Goal: Information Seeking & Learning: Learn about a topic

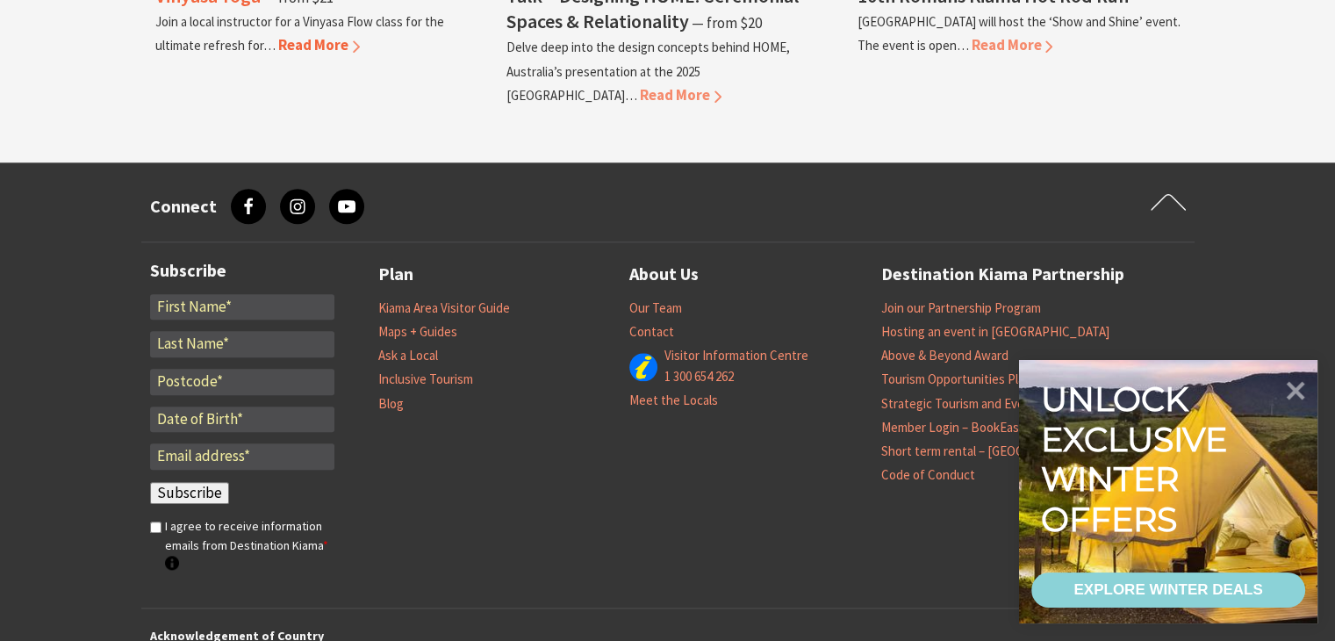
scroll to position [1930, 0]
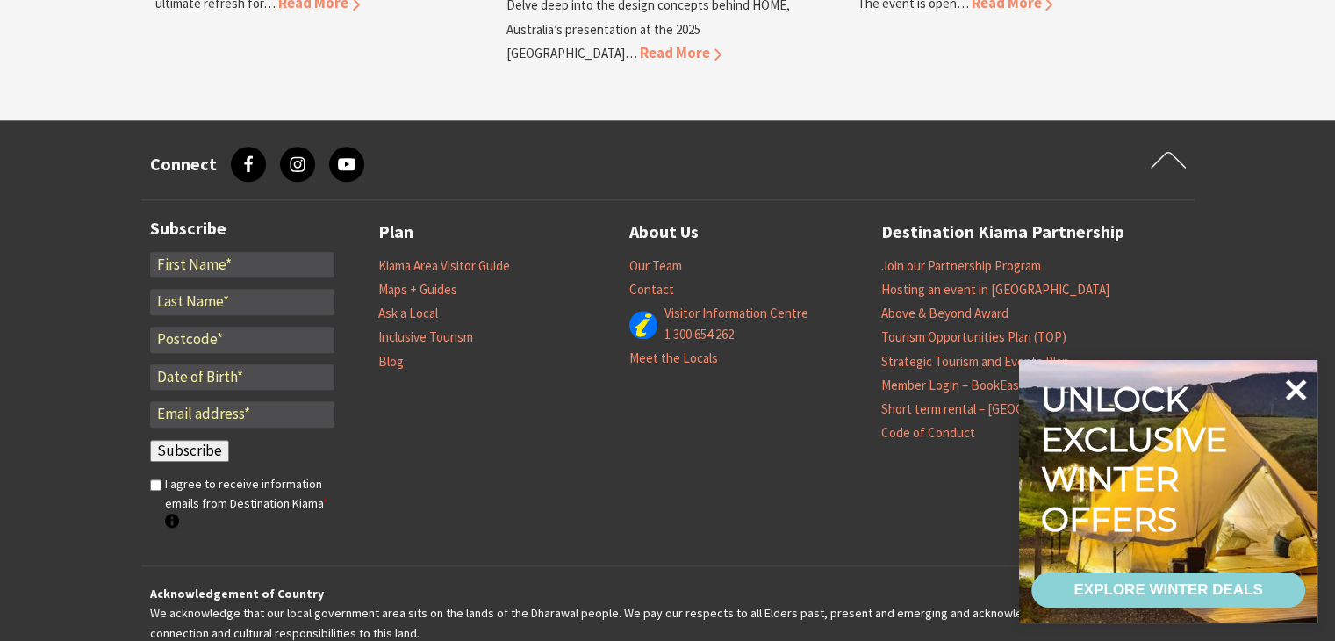
click at [1295, 384] on icon at bounding box center [1295, 390] width 42 height 42
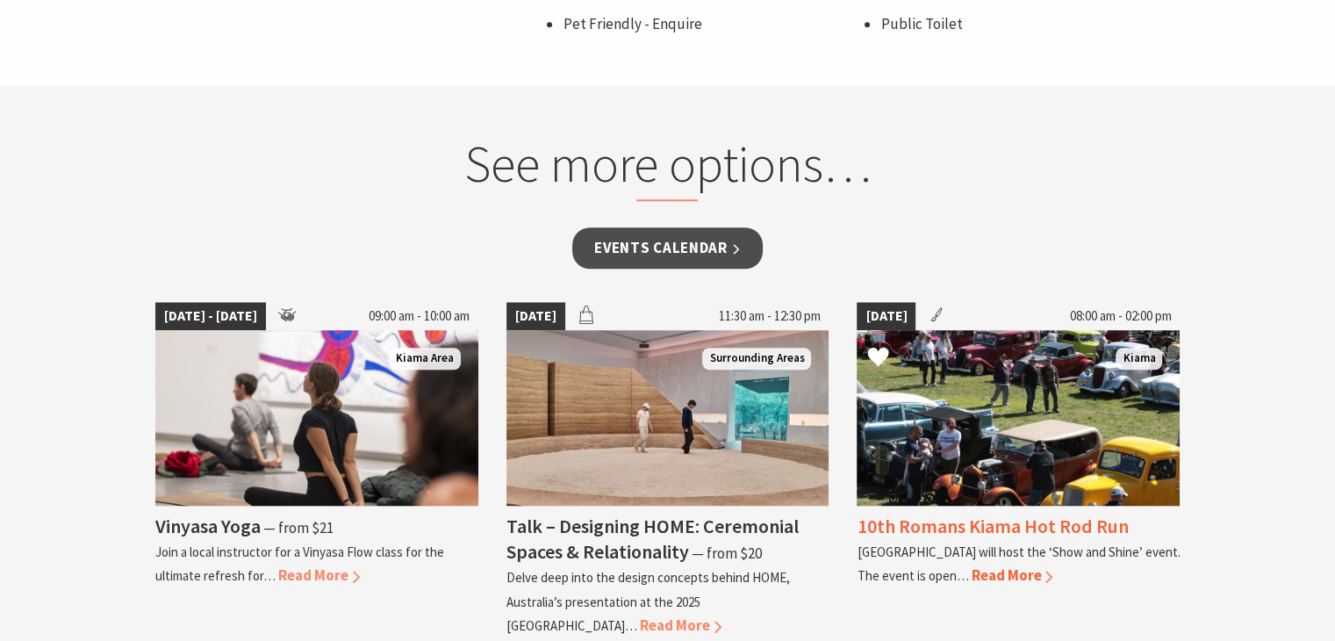
scroll to position [1323, 0]
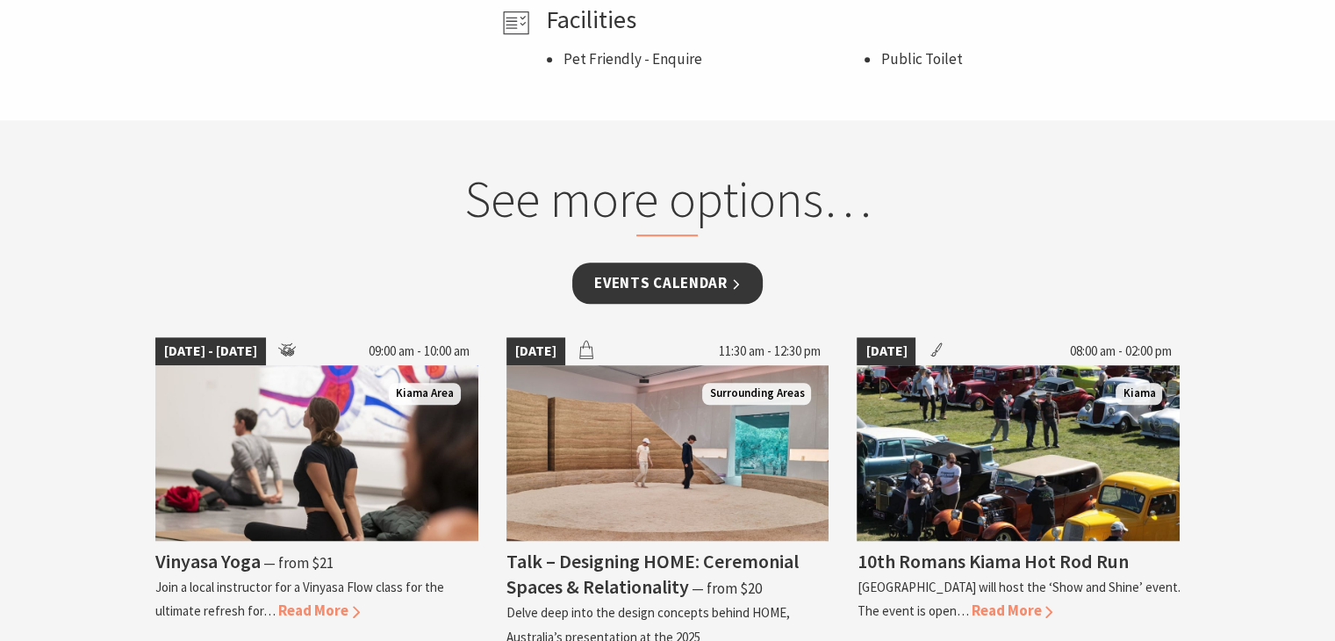
click at [684, 274] on link "Events Calendar" at bounding box center [667, 282] width 190 height 41
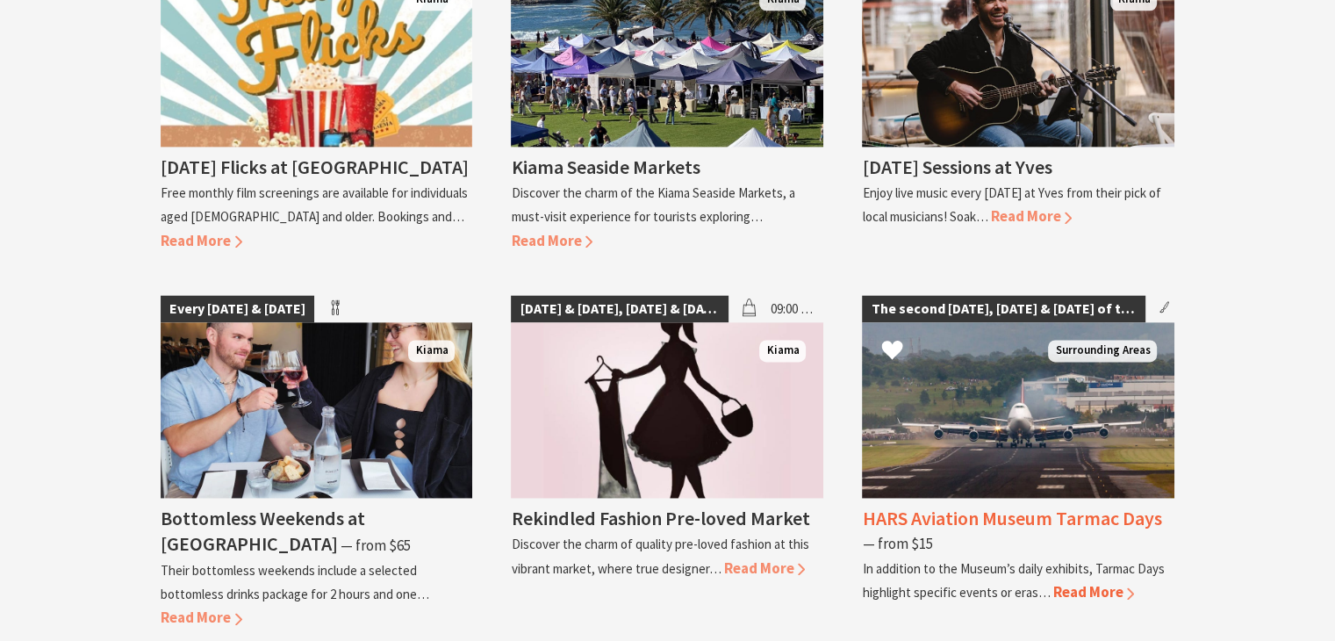
scroll to position [2281, 0]
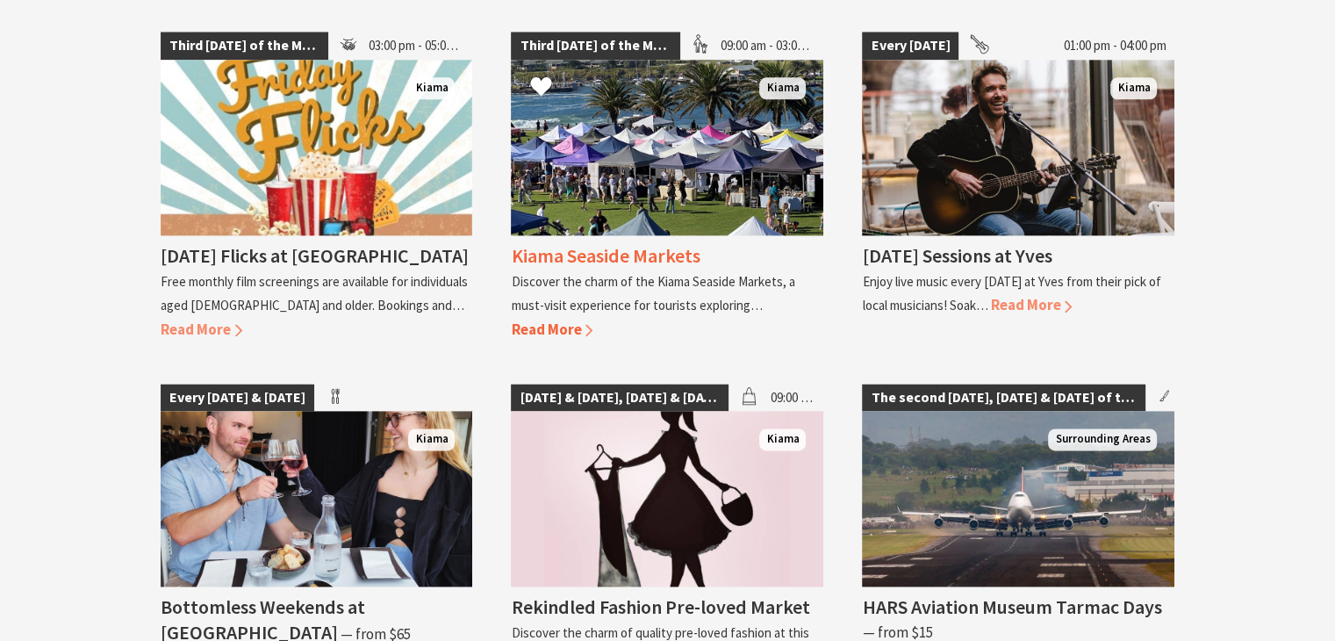
click at [541, 319] on span "Read More" at bounding box center [552, 328] width 82 height 19
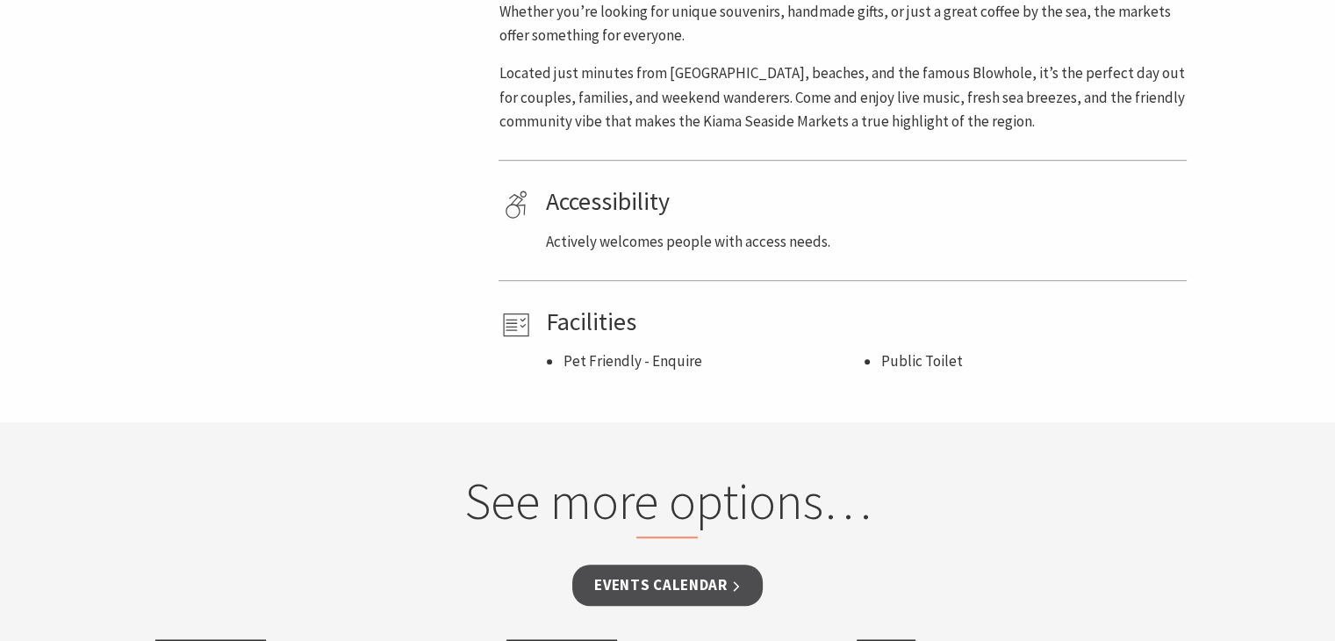
scroll to position [1053, 0]
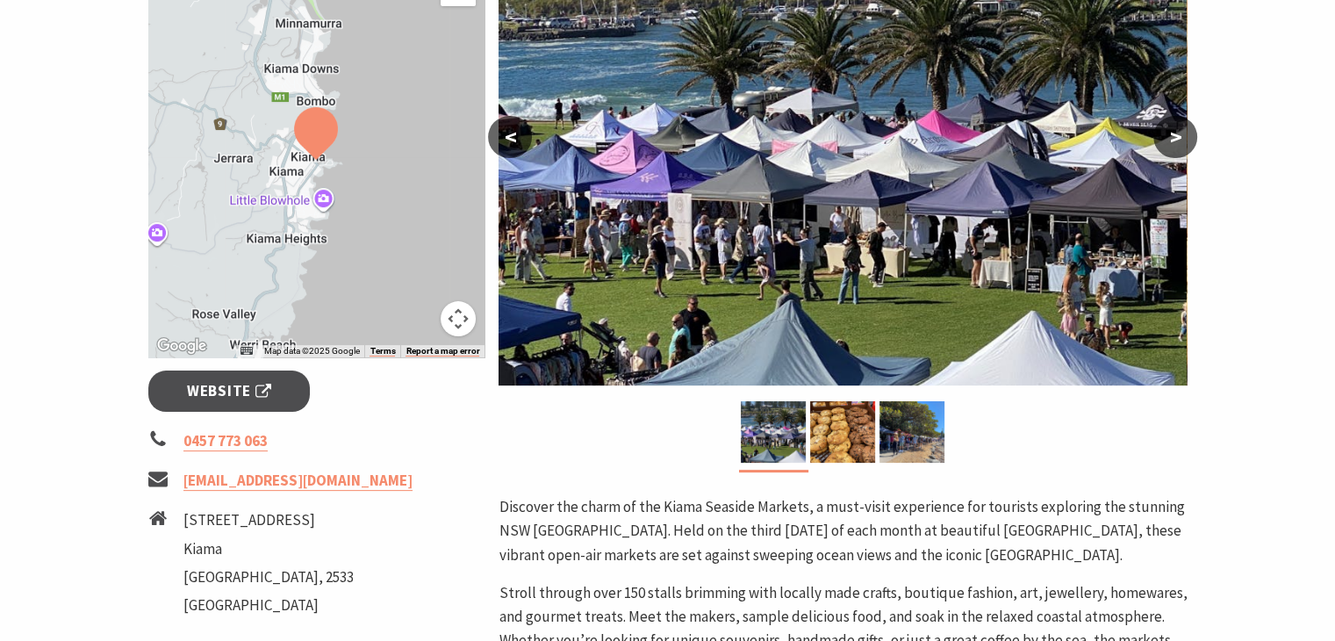
drag, startPoint x: 793, startPoint y: 376, endPoint x: 777, endPoint y: 376, distance: 16.7
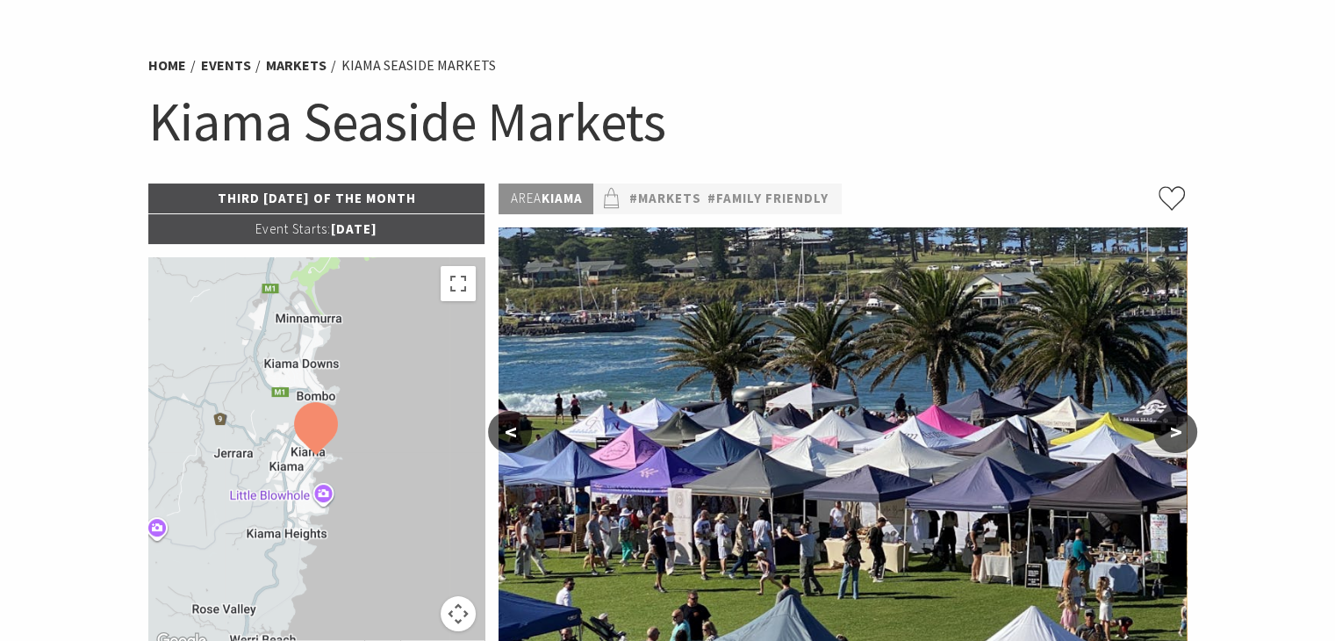
scroll to position [0, 0]
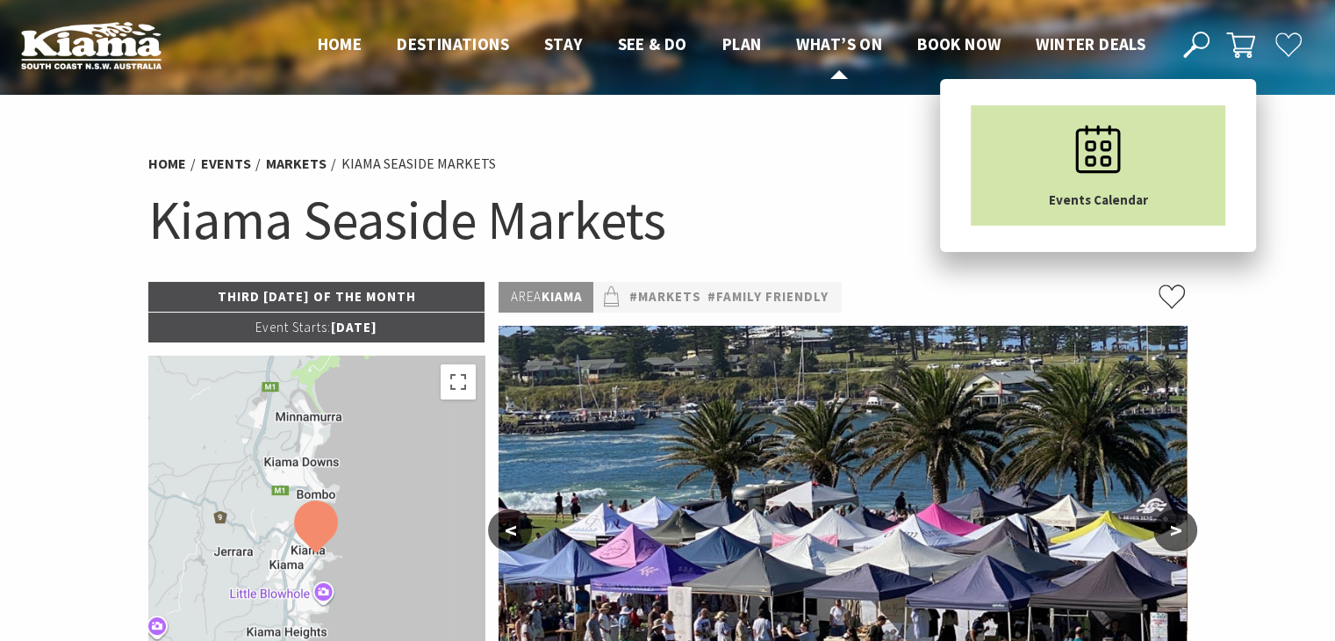
click at [1074, 143] on icon "Main Menu" at bounding box center [1098, 149] width 88 height 88
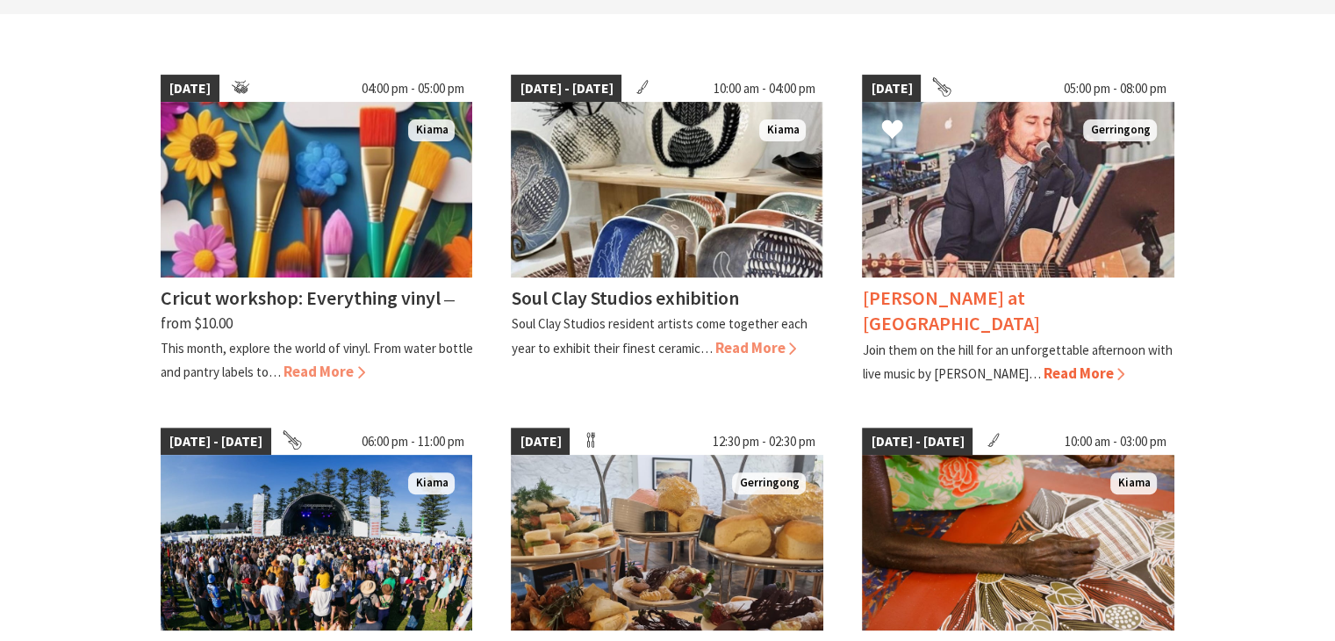
scroll to position [439, 0]
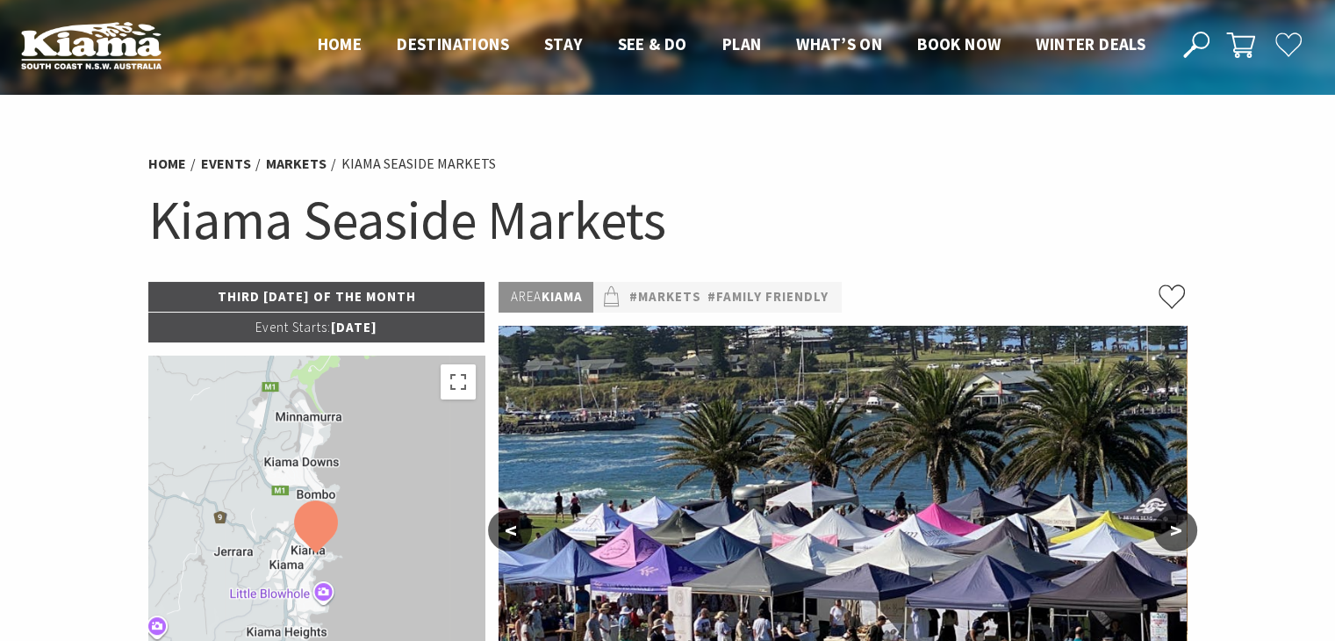
click at [825, 152] on ul "Home Events Markets Kiama Seaside Markets" at bounding box center [667, 164] width 1039 height 24
